Goal: Information Seeking & Learning: Check status

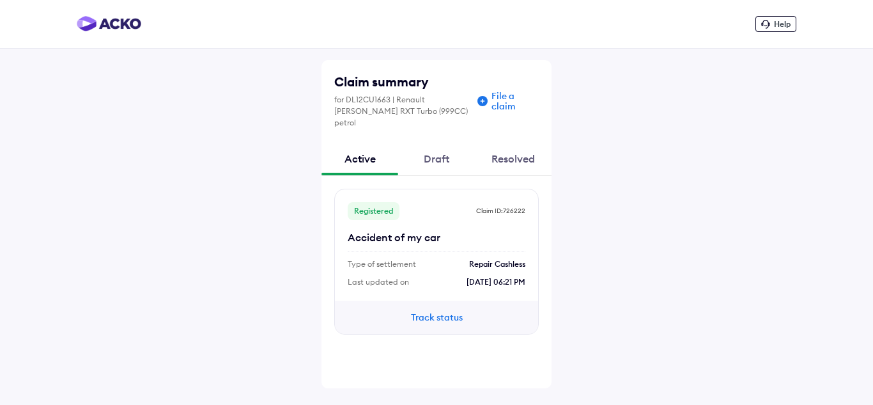
click at [775, 25] on span "Help" at bounding box center [782, 24] width 17 height 10
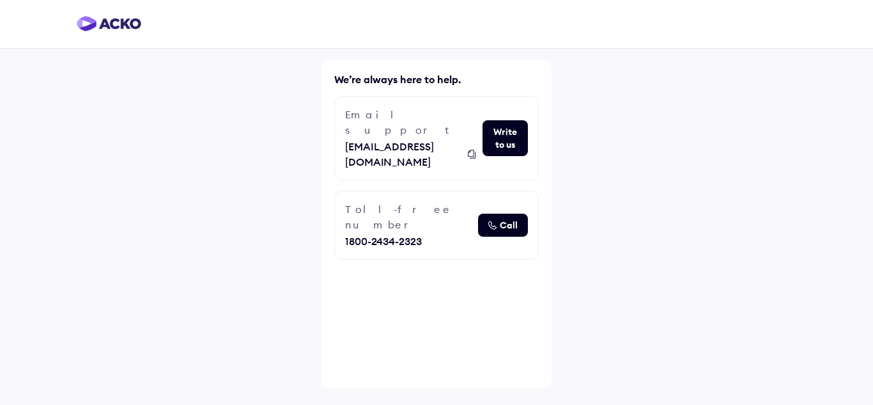
click at [506, 124] on button "Write to us" at bounding box center [505, 138] width 45 height 36
click at [490, 121] on button "Write to us" at bounding box center [505, 138] width 45 height 36
click at [102, 22] on img at bounding box center [109, 23] width 65 height 15
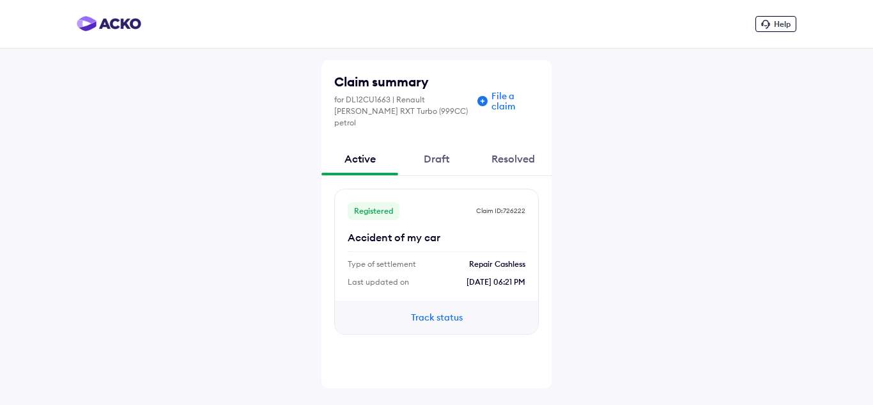
click at [446, 310] on button "Track status" at bounding box center [436, 317] width 77 height 14
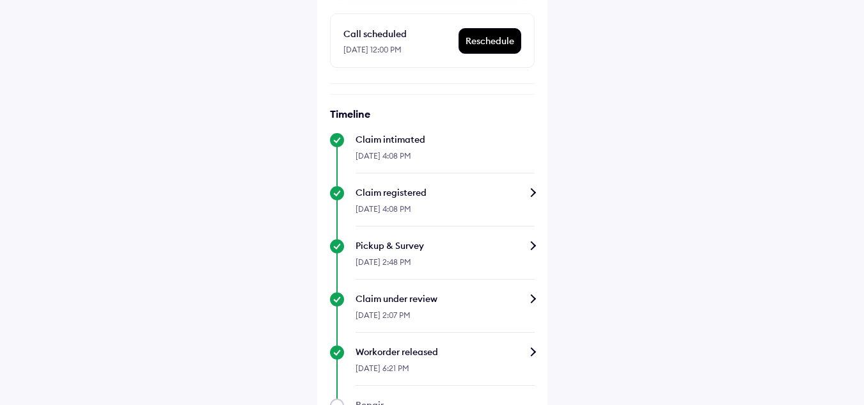
scroll to position [486, 0]
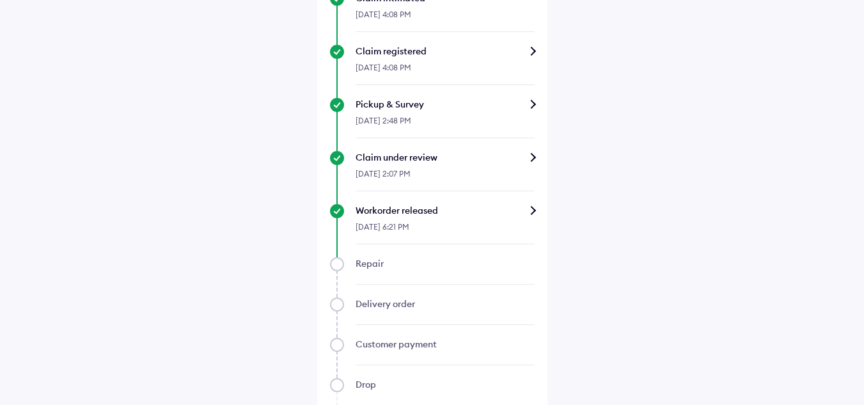
click at [530, 158] on div "Claim under review" at bounding box center [444, 157] width 179 height 13
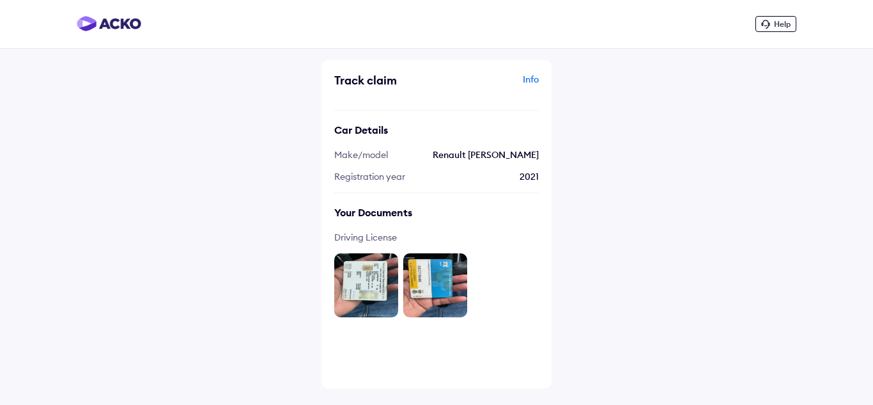
click at [533, 76] on div "Info" at bounding box center [489, 85] width 99 height 24
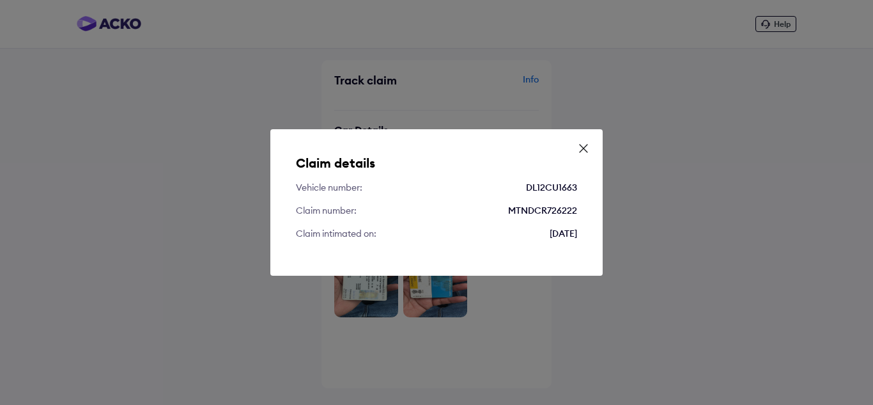
click at [581, 151] on icon at bounding box center [584, 148] width 8 height 8
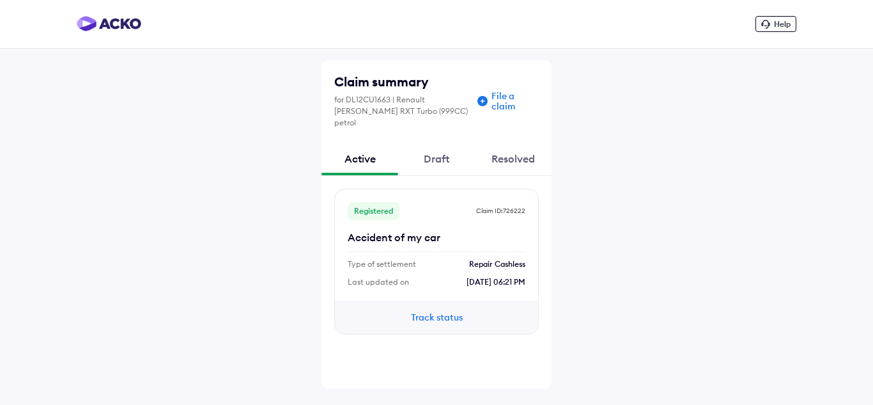
click at [441, 310] on button "Track status" at bounding box center [436, 317] width 77 height 14
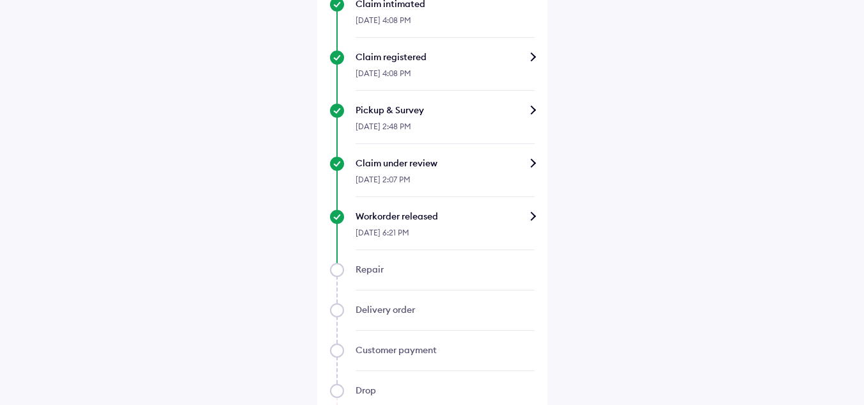
scroll to position [512, 0]
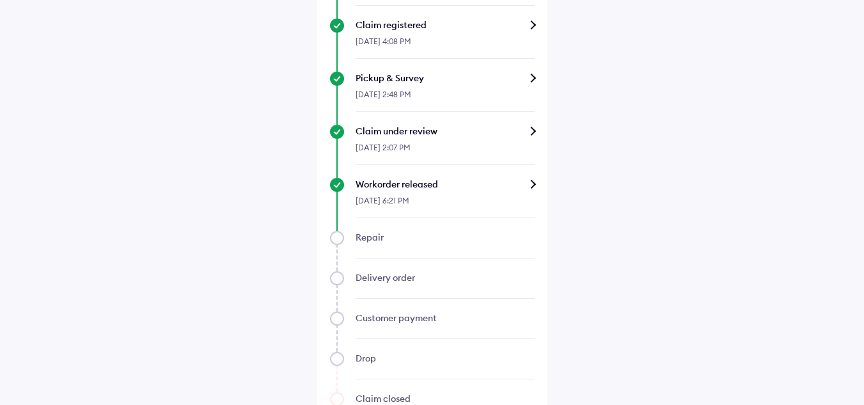
click at [531, 183] on div "Workorder released" at bounding box center [444, 184] width 179 height 13
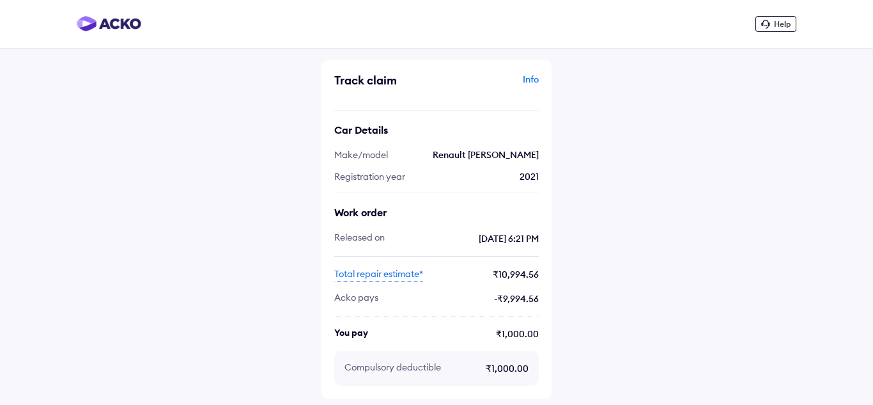
click at [838, 142] on div "Help Track claim Info Car Details Make/model Renault Kiger Registration year 20…" at bounding box center [436, 202] width 873 height 405
click at [397, 271] on span "Total repair estimate*" at bounding box center [378, 274] width 89 height 14
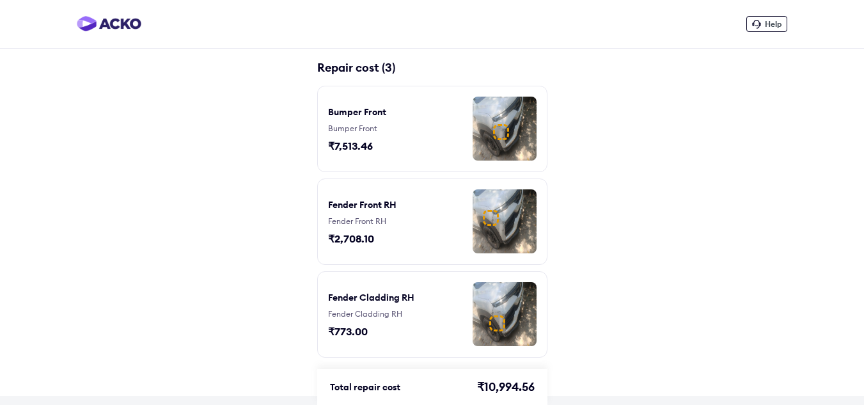
click at [699, 216] on div "Help Repair cost (3) Bumper Front Bumper Front ₹7,513.46 Fender Front [PERSON_N…" at bounding box center [432, 198] width 864 height 396
click at [112, 31] on div at bounding box center [109, 24] width 65 height 17
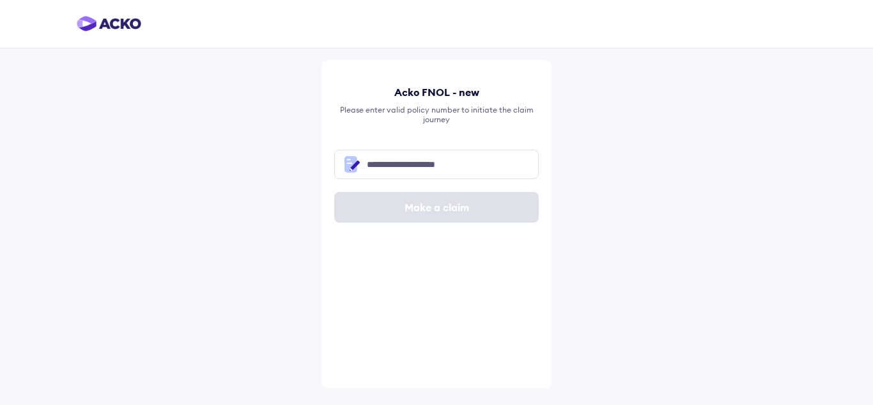
click at [119, 25] on img at bounding box center [109, 23] width 65 height 15
